Goal: Task Accomplishment & Management: Manage account settings

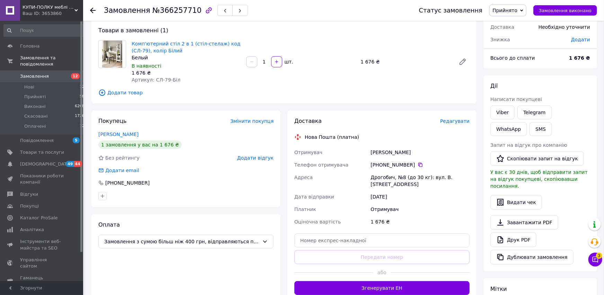
scroll to position [38, 0]
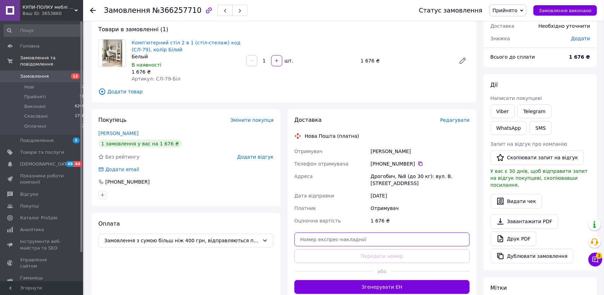
click at [380, 233] on input "text" at bounding box center [382, 239] width 175 height 14
drag, startPoint x: 391, startPoint y: 176, endPoint x: 396, endPoint y: 182, distance: 7.6
click at [396, 182] on div "Дрогобич, №8 (до 30 кг): вул. В. [STREET_ADDRESS]" at bounding box center [420, 179] width 102 height 19
copy div "Дрогобич, №8 (до 30 кг): вул. В. [STREET_ADDRESS]"
click at [151, 104] on div "Замовлення з сайту 12.10.2025 • 09:02 Товари в замовленні (1) Комп'ютерний стіл…" at bounding box center [284, 212] width 392 height 445
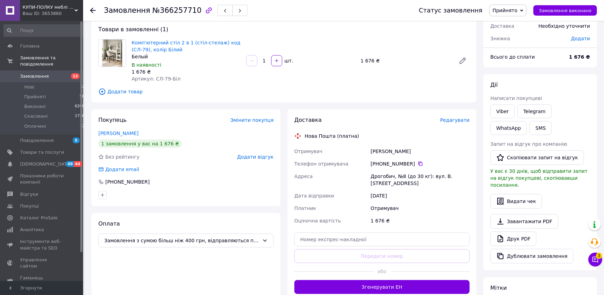
drag, startPoint x: 370, startPoint y: 149, endPoint x: 415, endPoint y: 149, distance: 45.4
click at [419, 148] on div "Отримувач Пожидаєва Елла Телефон отримувача +380 67 607 97 21   Адреса Дрогобич…" at bounding box center [382, 186] width 178 height 82
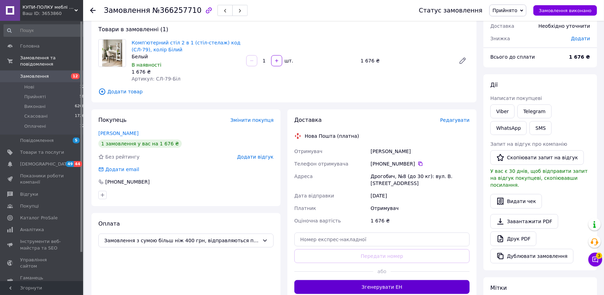
copy div "Отримувач Пожидаєва Елла"
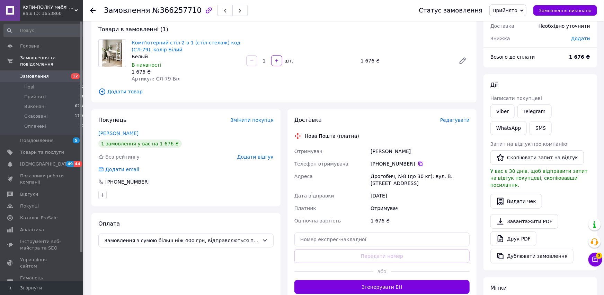
click at [419, 165] on icon at bounding box center [421, 163] width 4 height 4
drag, startPoint x: 369, startPoint y: 175, endPoint x: 392, endPoint y: 174, distance: 23.6
click at [392, 174] on div "Отримувач Пожидаєва Елла Телефон отримувача +380 67 607 97 21   Адреса Дрогобич…" at bounding box center [382, 186] width 178 height 82
copy div "Адреса Дрогобич"
drag, startPoint x: 160, startPoint y: 78, endPoint x: 165, endPoint y: 78, distance: 5.2
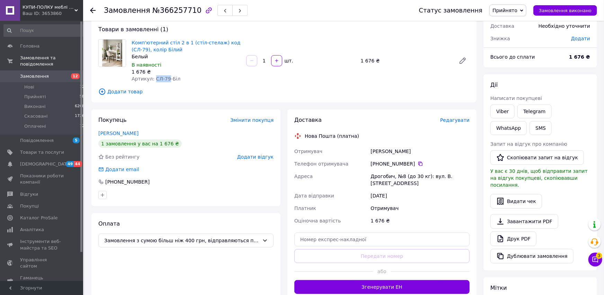
click at [165, 78] on span "Артикул: СЛ-79-Біл" at bounding box center [156, 79] width 49 height 6
copy span "СЛ-79"
